Goal: Information Seeking & Learning: Understand process/instructions

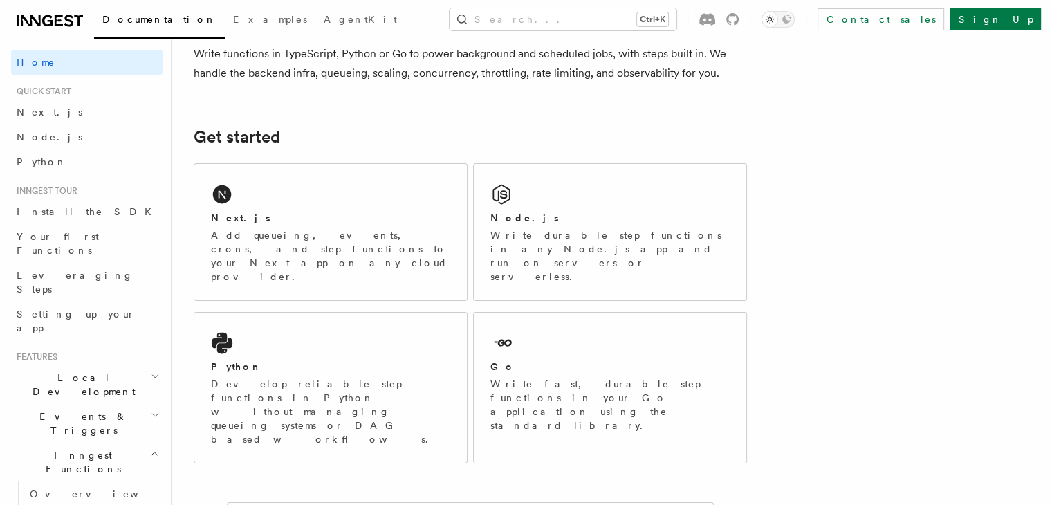
scroll to position [25, 0]
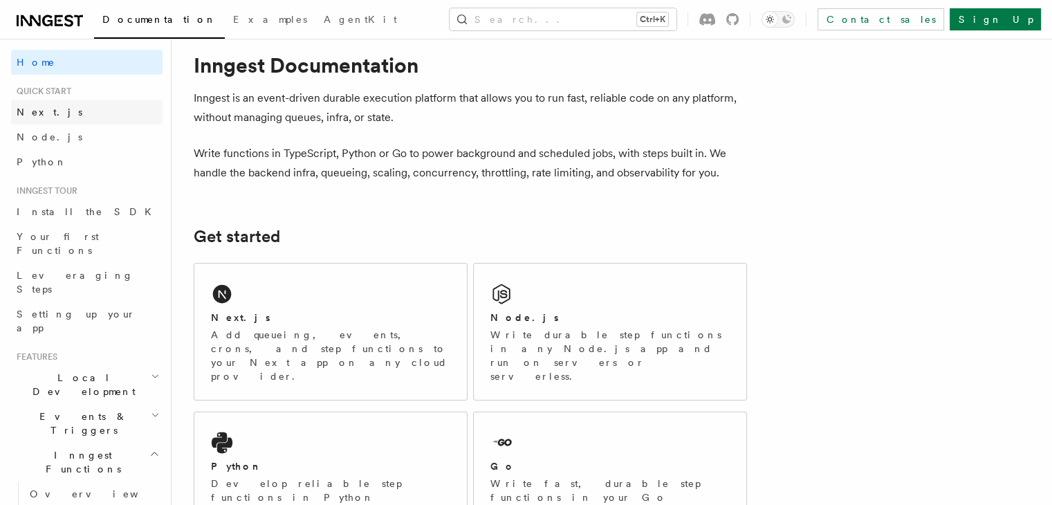
click at [89, 114] on link "Next.js" at bounding box center [86, 112] width 151 height 25
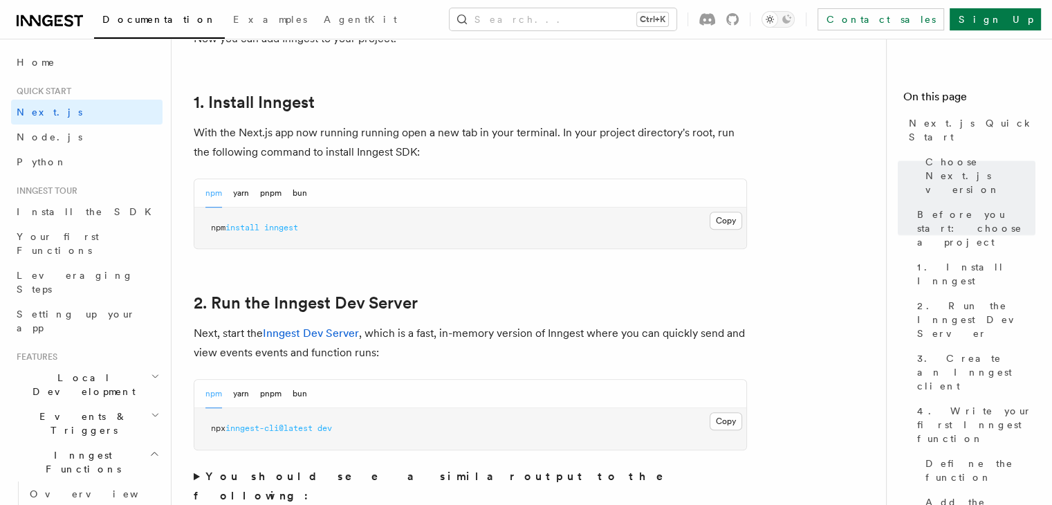
scroll to position [797, 0]
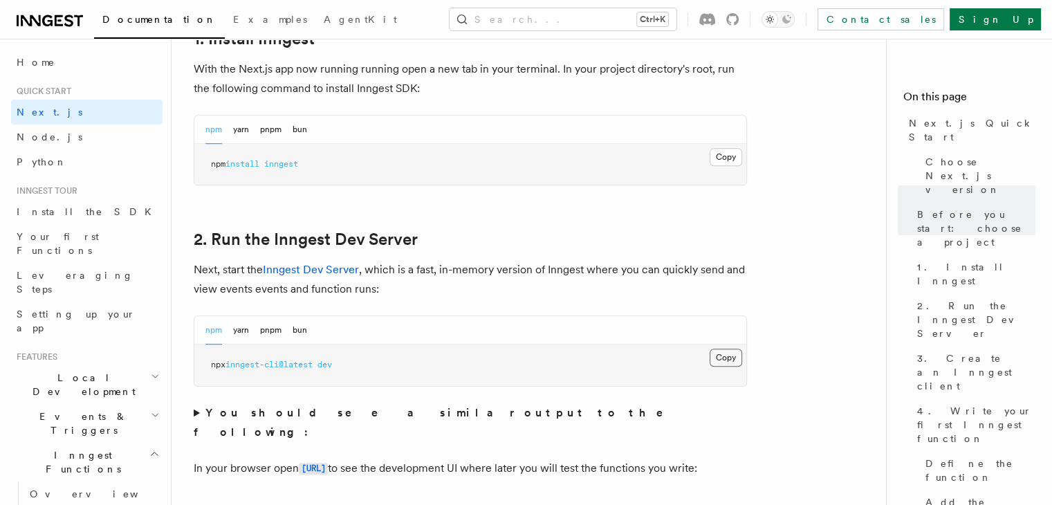
click at [737, 357] on button "Copy Copied" at bounding box center [726, 358] width 33 height 18
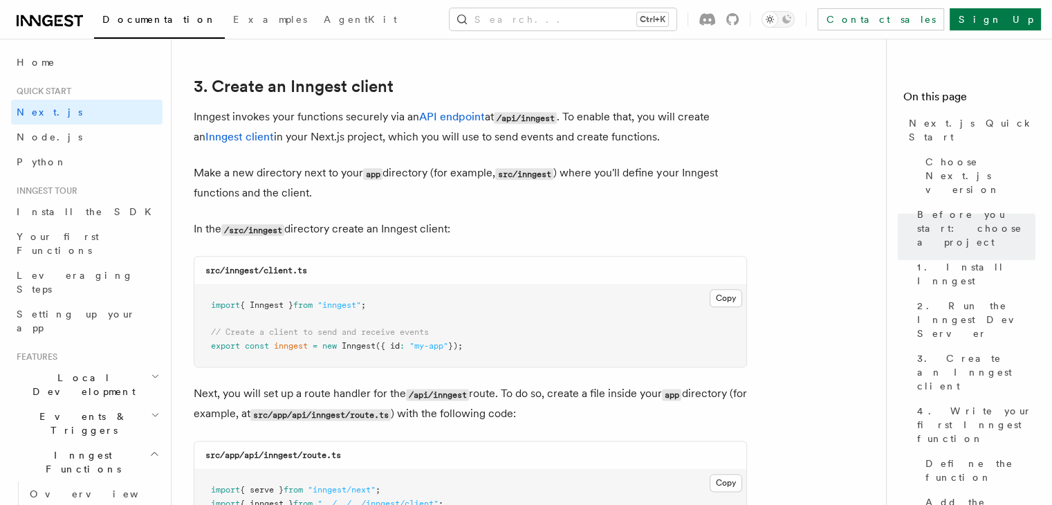
scroll to position [1636, 0]
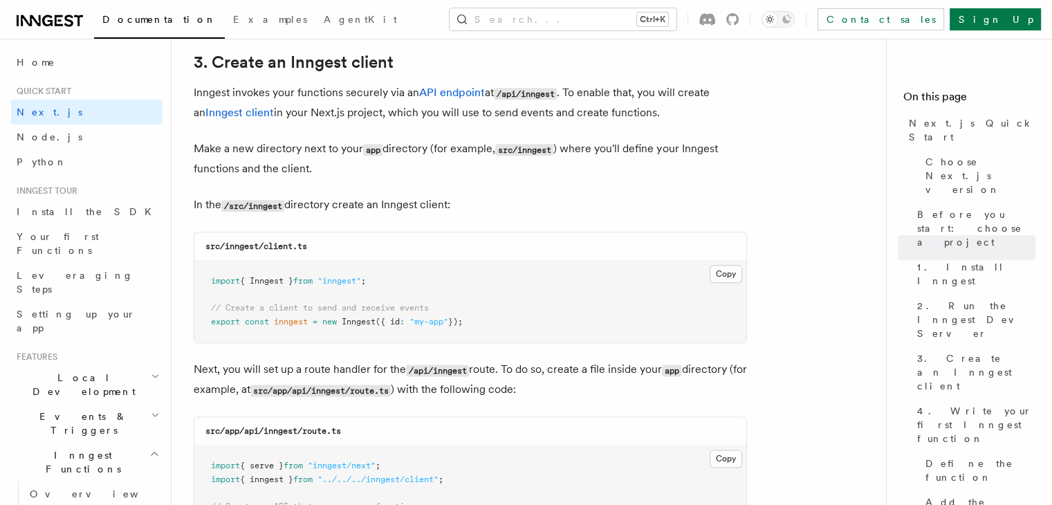
click at [719, 263] on pre "import { Inngest } from "inngest" ; // Create a client to send and receive even…" at bounding box center [470, 302] width 552 height 82
click at [725, 274] on button "Copy Copied" at bounding box center [726, 274] width 33 height 18
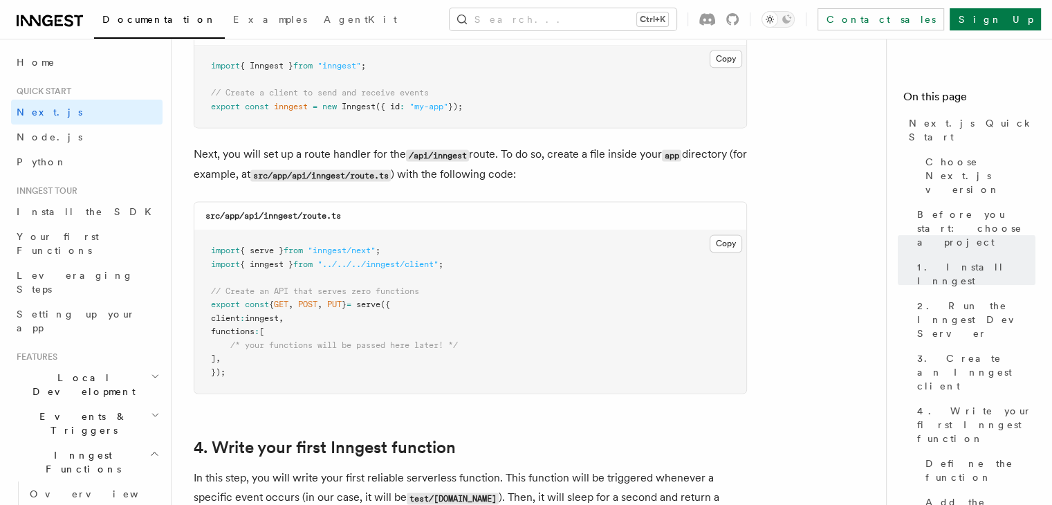
scroll to position [1852, 0]
click at [734, 242] on button "Copy Copied" at bounding box center [726, 243] width 33 height 18
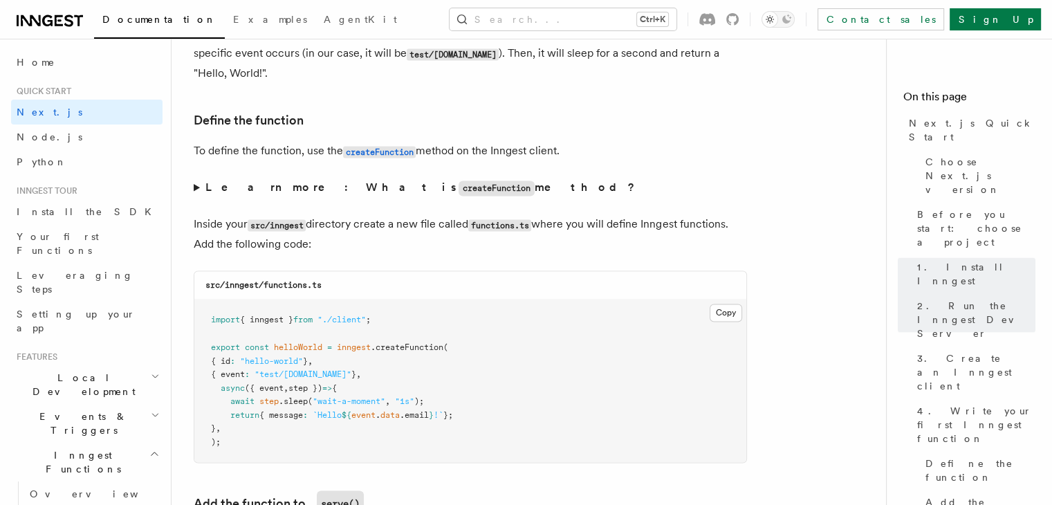
scroll to position [2365, 0]
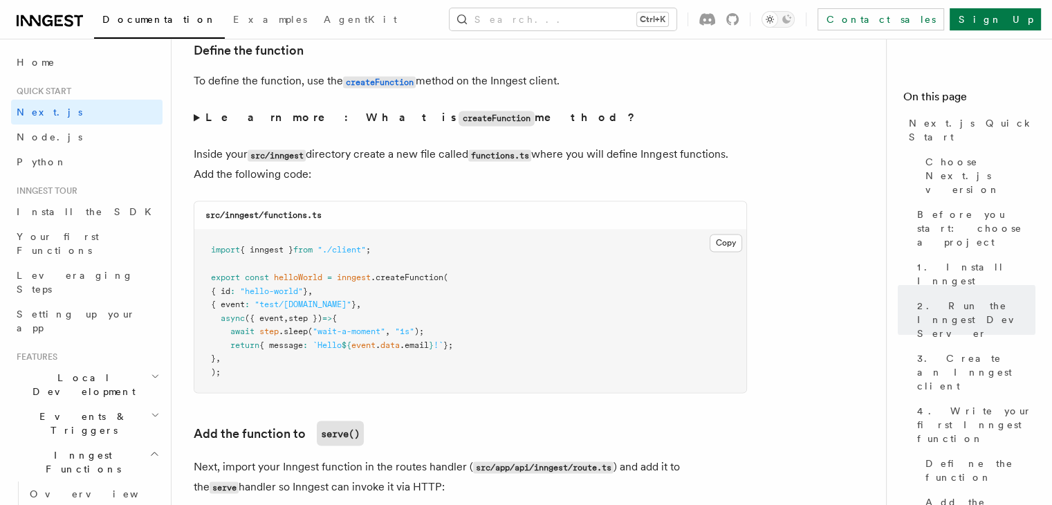
click at [707, 236] on pre "import { inngest } from "./client" ; export const helloWorld = inngest .createF…" at bounding box center [470, 311] width 552 height 163
click at [725, 245] on button "Copy Copied" at bounding box center [726, 243] width 33 height 18
